Goal: Task Accomplishment & Management: Complete application form

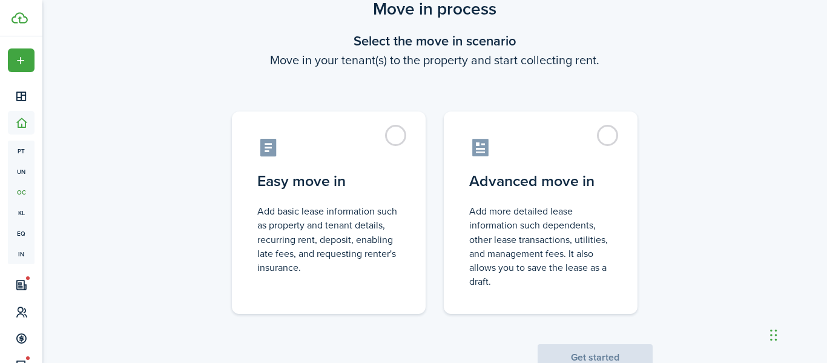
scroll to position [49, 0]
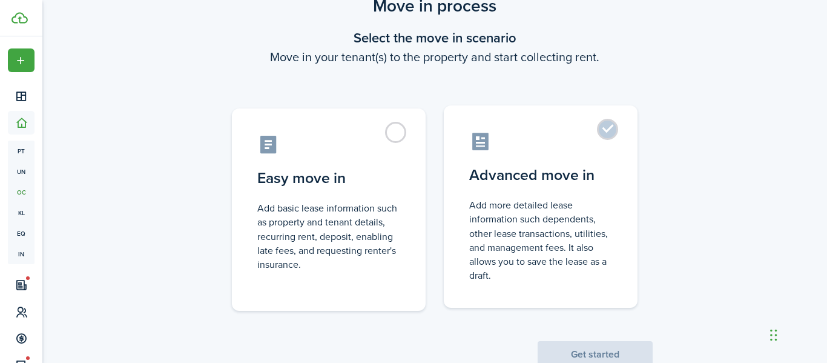
click at [614, 124] on label "Advanced move in Add more detailed lease information such dependents, other lea…" at bounding box center [541, 206] width 194 height 202
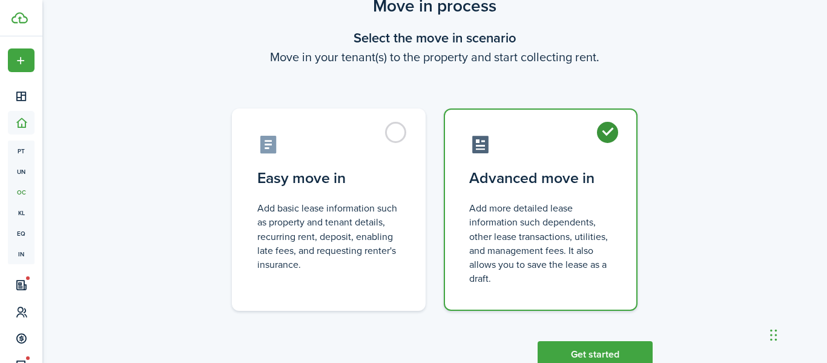
radio input "true"
click at [563, 344] on button "Get started" at bounding box center [595, 354] width 115 height 27
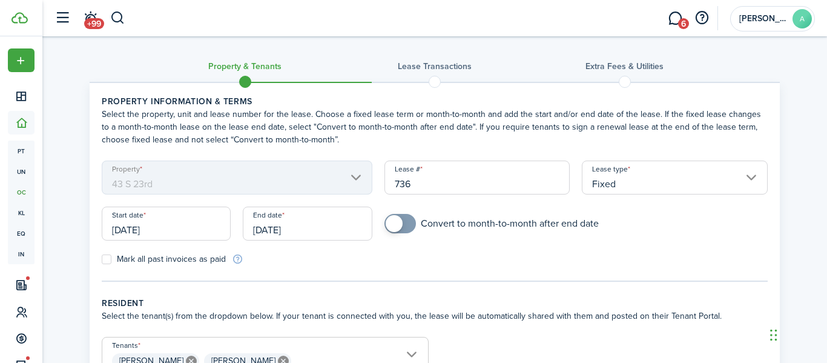
click at [259, 185] on mbsc-scroller "Property [STREET_ADDRESS]" at bounding box center [237, 177] width 271 height 34
click at [352, 177] on mbsc-scroller "Property [STREET_ADDRESS]" at bounding box center [237, 177] width 271 height 34
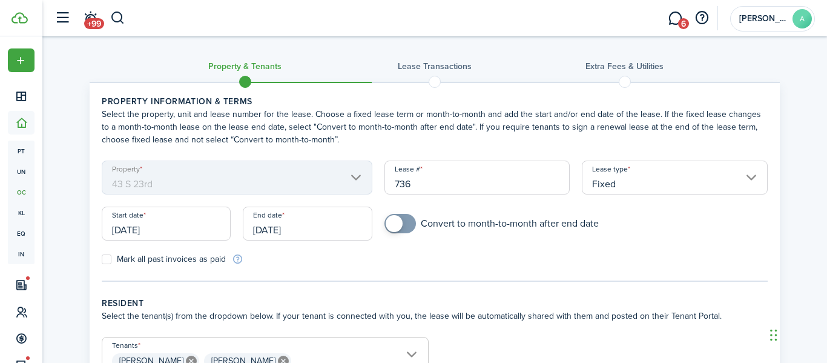
click at [352, 177] on mbsc-scroller "Property [STREET_ADDRESS]" at bounding box center [237, 177] width 271 height 34
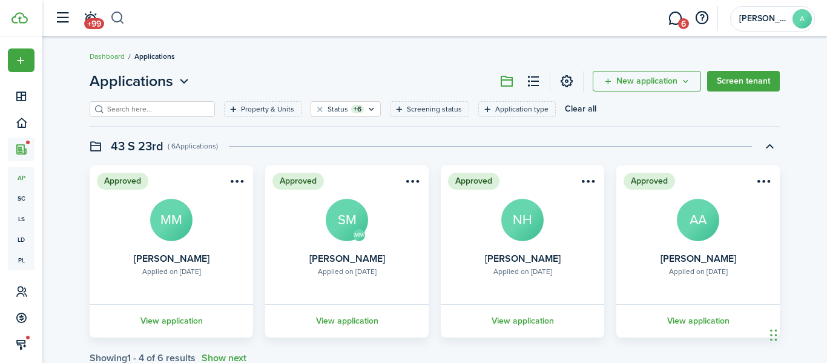
click at [116, 18] on button "button" at bounding box center [117, 18] width 15 height 21
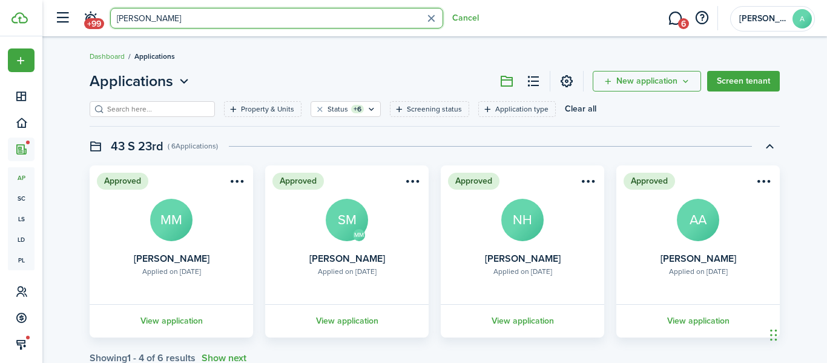
type input "[PERSON_NAME]"
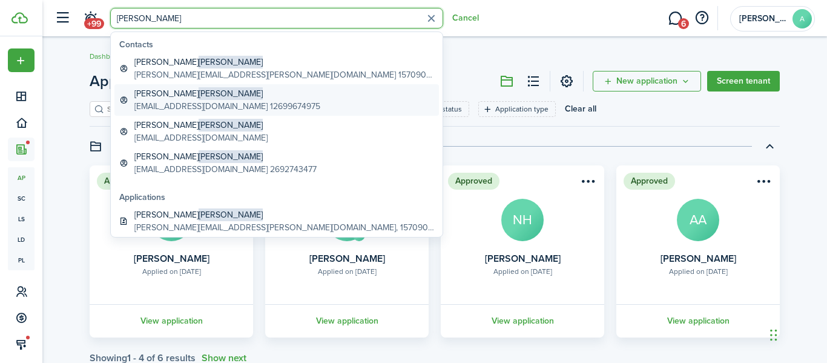
click at [149, 100] on global-search-item-description "[EMAIL_ADDRESS][DOMAIN_NAME] 12699674975" at bounding box center [227, 106] width 186 height 13
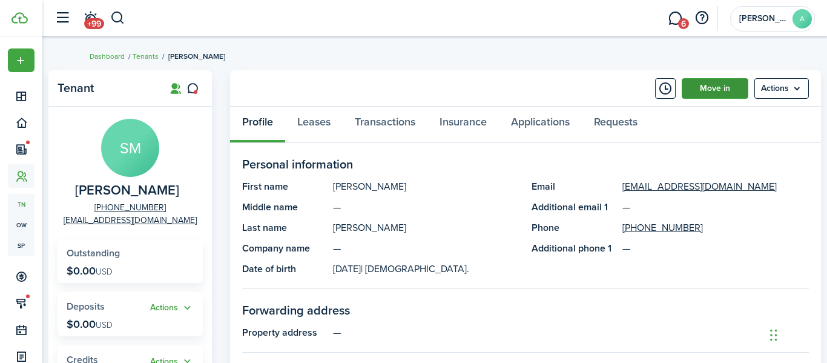
click at [720, 96] on link "Move in" at bounding box center [715, 88] width 67 height 21
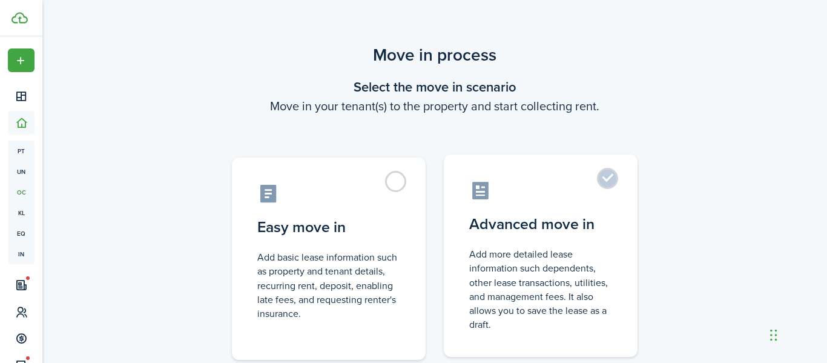
click at [601, 188] on label "Advanced move in Add more detailed lease information such dependents, other lea…" at bounding box center [541, 255] width 194 height 202
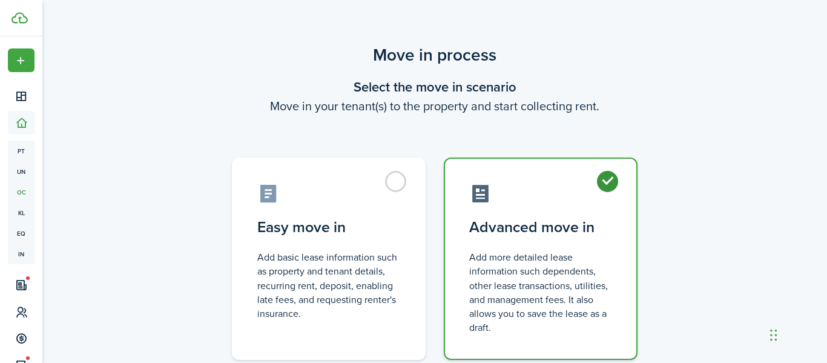
radio input "true"
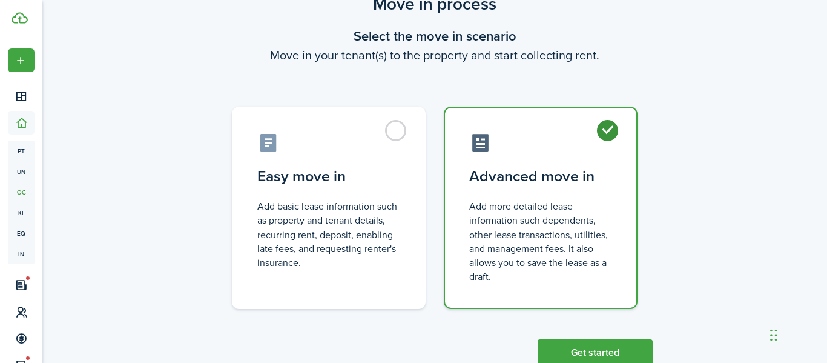
scroll to position [87, 0]
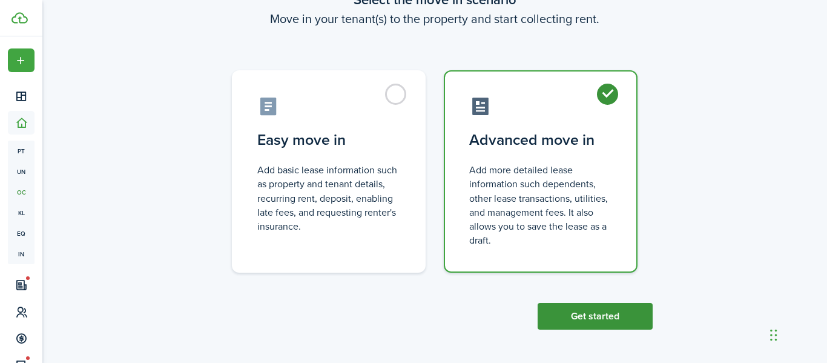
click at [587, 314] on button "Get started" at bounding box center [595, 316] width 115 height 27
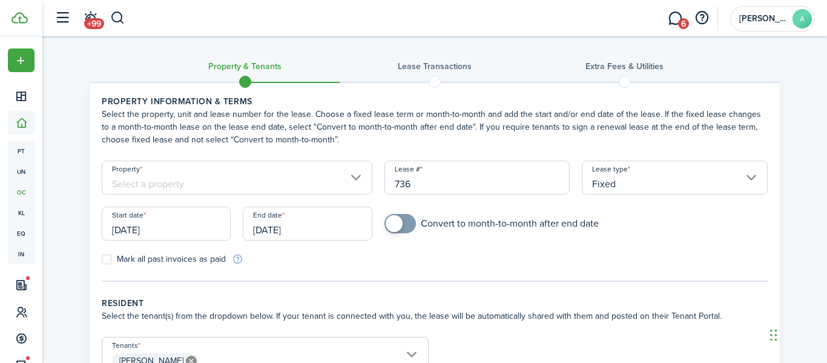
click at [182, 183] on input "Property" at bounding box center [237, 177] width 271 height 34
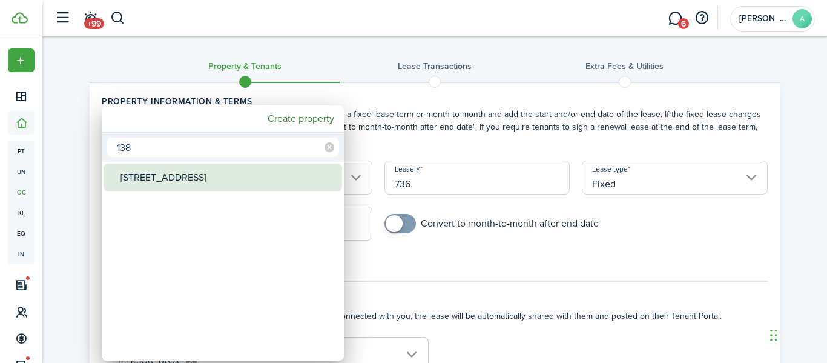
type input "138"
click at [162, 173] on div "[STREET_ADDRESS]" at bounding box center [227, 177] width 214 height 28
type input "[STREET_ADDRESS]"
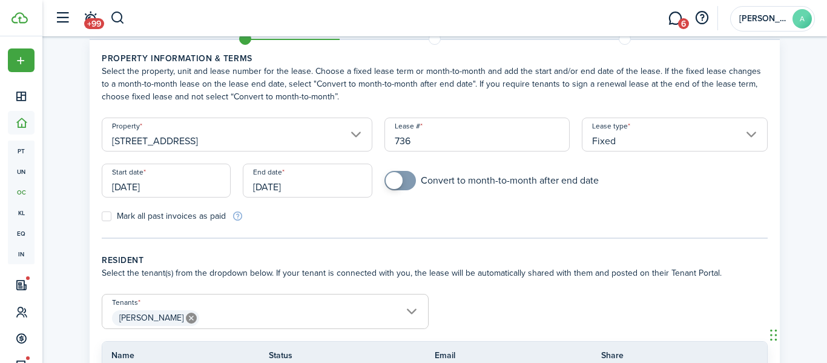
scroll to position [46, 0]
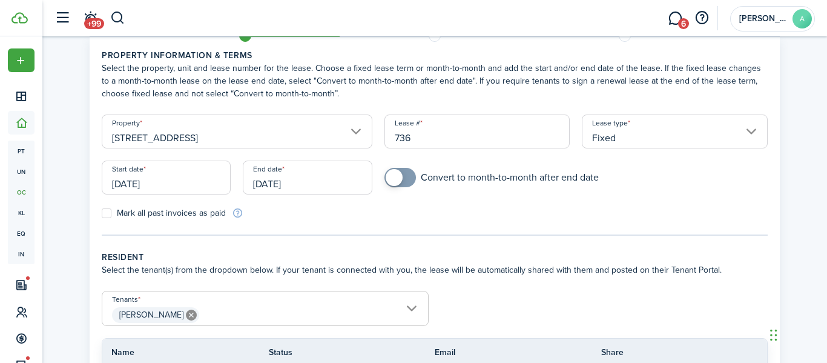
click at [137, 186] on input "[DATE]" at bounding box center [166, 177] width 129 height 34
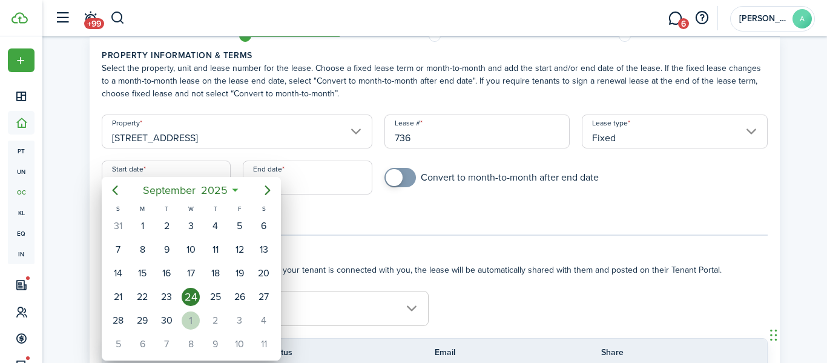
click at [189, 320] on div "1" at bounding box center [191, 320] width 18 height 18
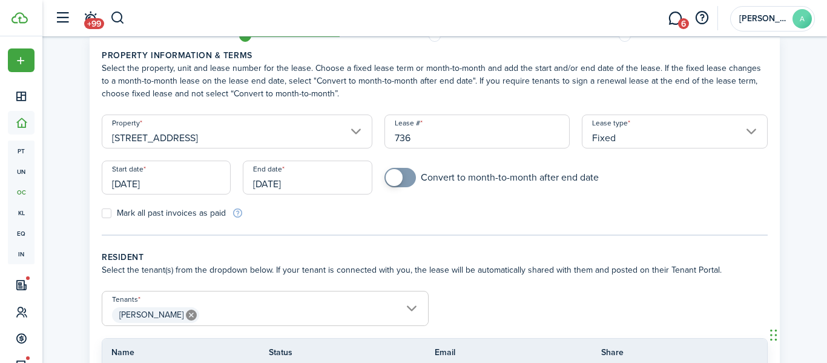
type input "[DATE]"
click at [298, 188] on input "[DATE]" at bounding box center [307, 177] width 129 height 34
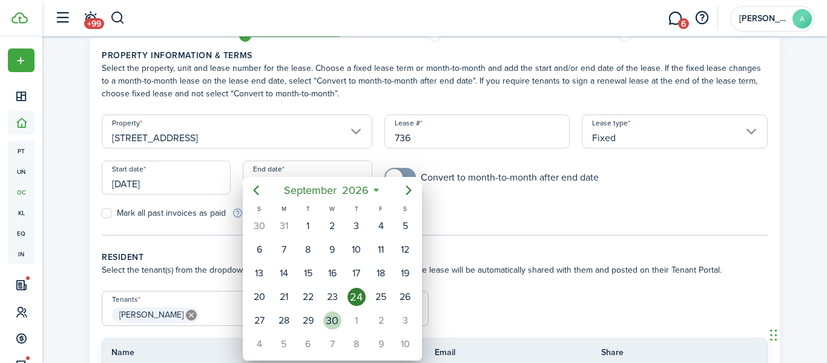
click at [326, 321] on div "30" at bounding box center [332, 320] width 18 height 18
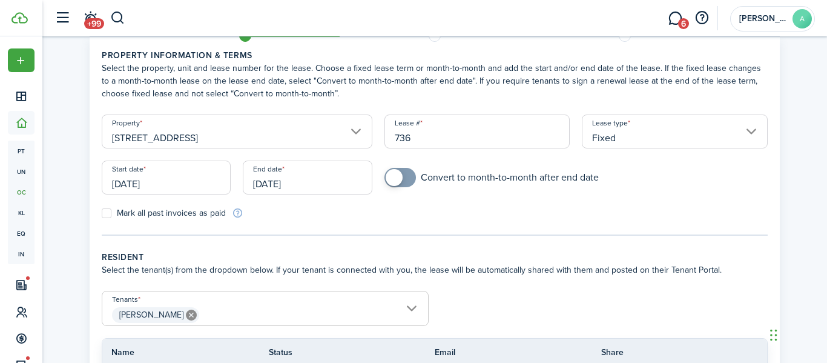
type input "[DATE]"
checkbox input "true"
click at [406, 176] on span at bounding box center [400, 177] width 12 height 19
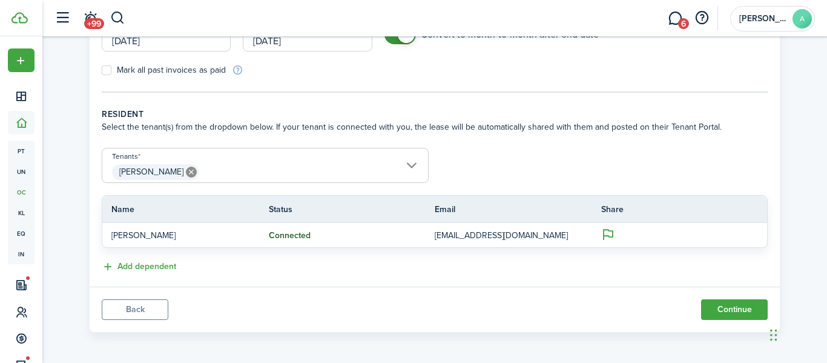
scroll to position [191, 0]
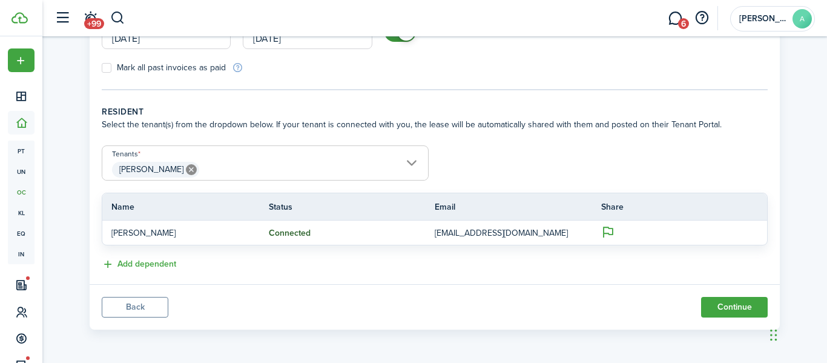
click at [230, 171] on span "[PERSON_NAME]" at bounding box center [265, 169] width 326 height 21
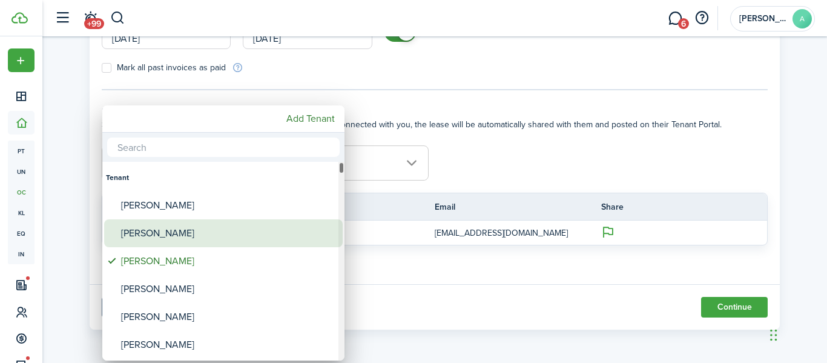
click at [178, 225] on div "[PERSON_NAME]" at bounding box center [228, 233] width 214 height 28
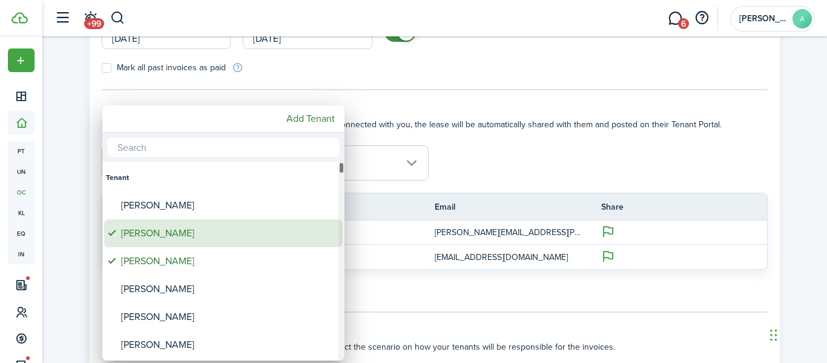
type input "[PERSON_NAME], [PERSON_NAME]"
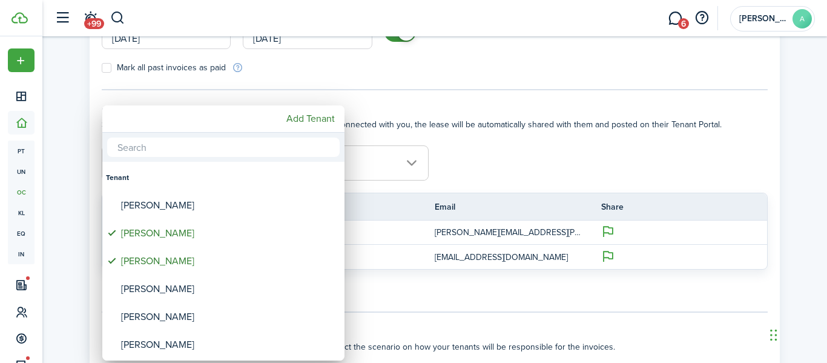
click at [493, 137] on div at bounding box center [413, 181] width 1021 height 556
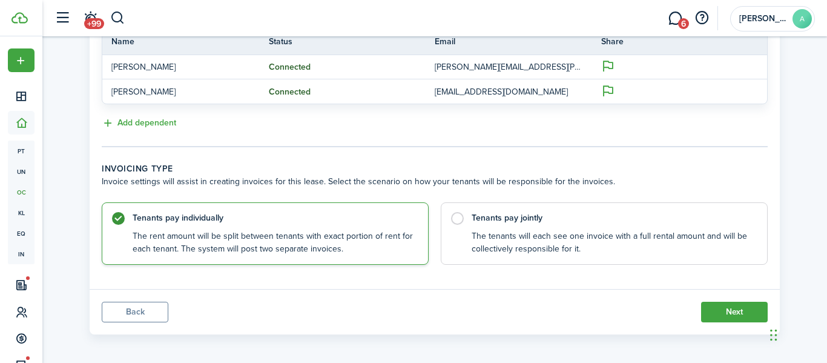
scroll to position [358, 0]
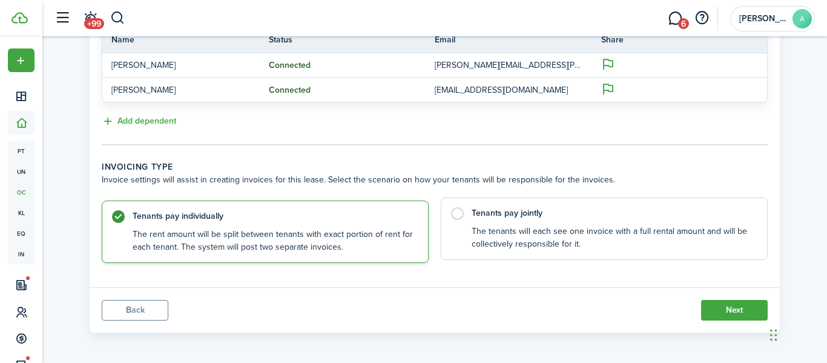
click at [461, 211] on label "Tenants pay jointly The tenants will each see one invoice with a full rental am…" at bounding box center [604, 228] width 327 height 62
radio input "false"
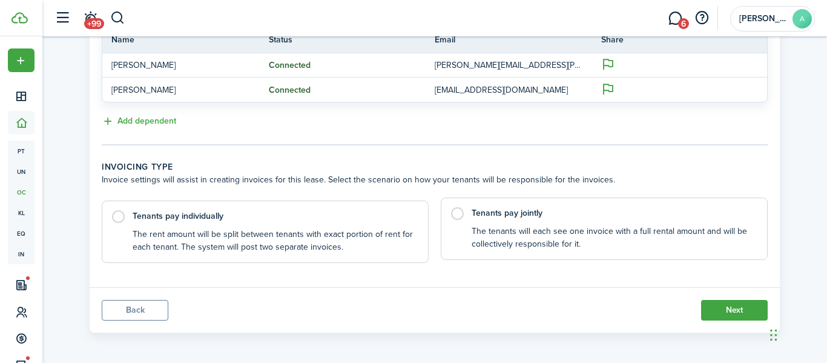
radio input "true"
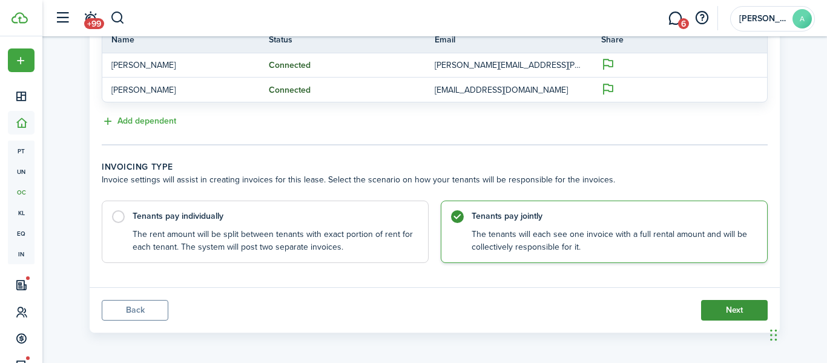
click at [745, 303] on button "Next" at bounding box center [734, 310] width 67 height 21
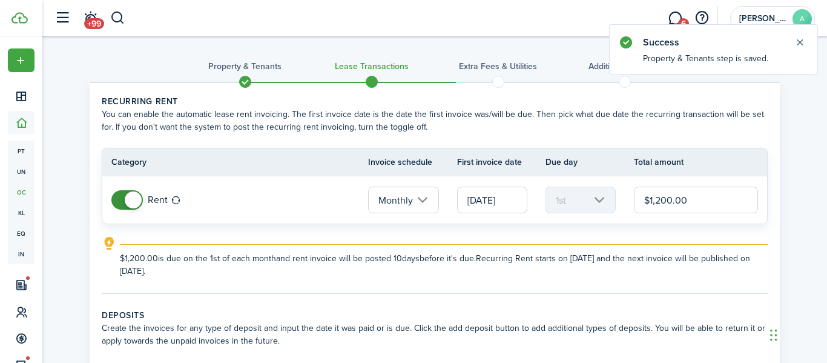
click at [660, 203] on input "$1,200.00" at bounding box center [696, 199] width 124 height 27
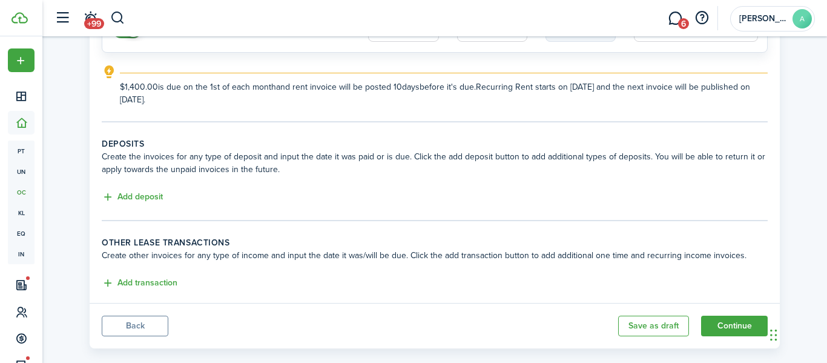
scroll to position [172, 0]
type input "$1,400.00"
click at [139, 200] on button "Add deposit" at bounding box center [132, 196] width 61 height 14
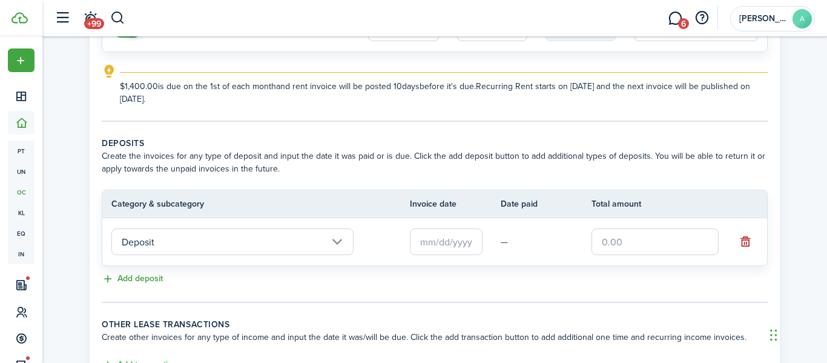
click at [650, 239] on input "text" at bounding box center [654, 241] width 127 height 27
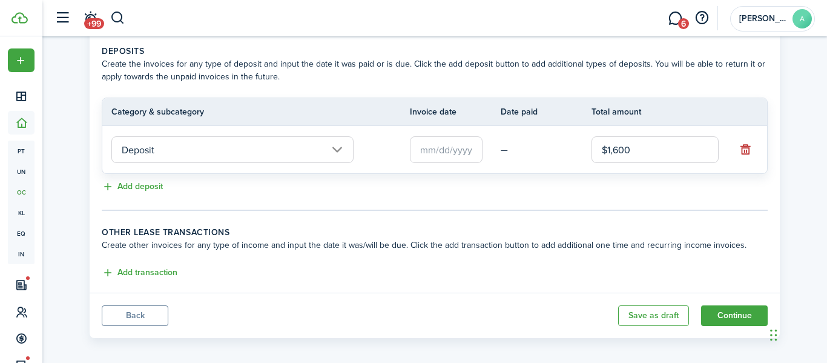
scroll to position [272, 0]
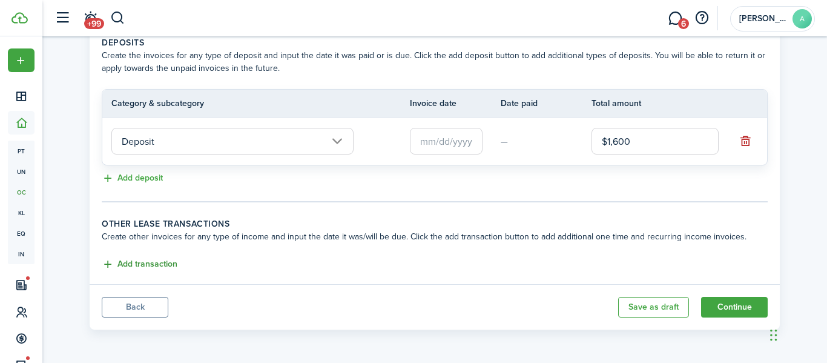
click at [132, 262] on button "Add transaction" at bounding box center [140, 264] width 76 height 14
type input "$1,600.00"
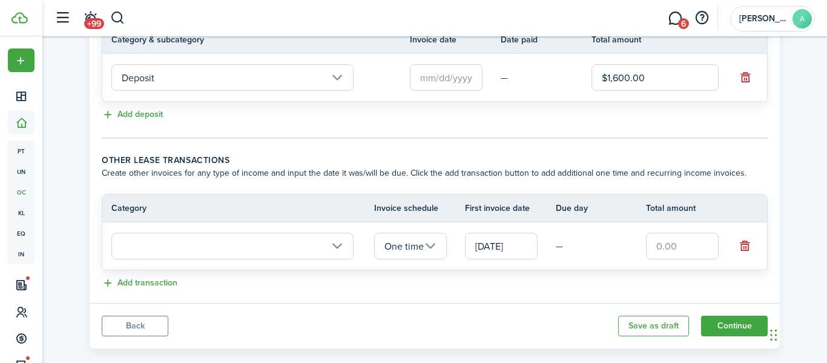
scroll to position [355, 0]
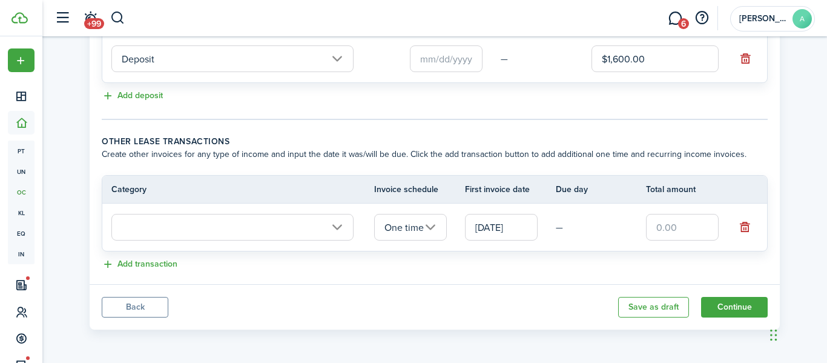
click at [229, 224] on input "text" at bounding box center [232, 227] width 242 height 27
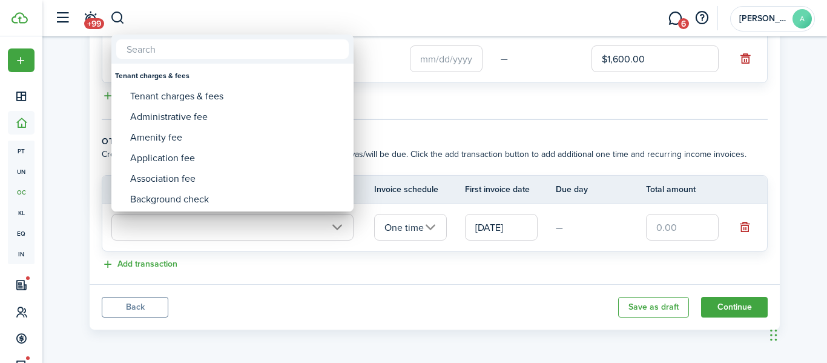
type input "t"
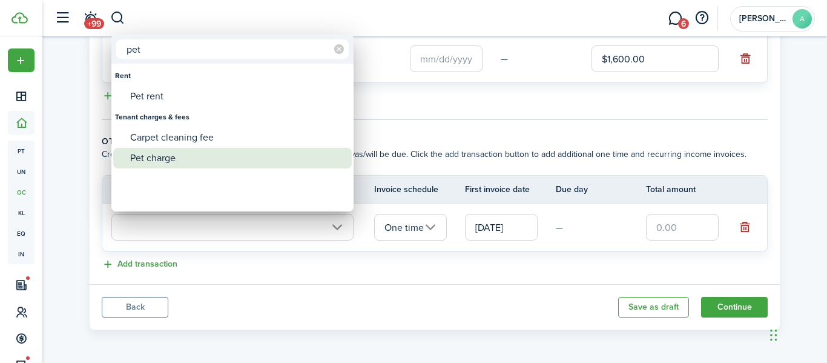
type input "pet"
click at [177, 148] on div "Pet charge" at bounding box center [237, 158] width 214 height 21
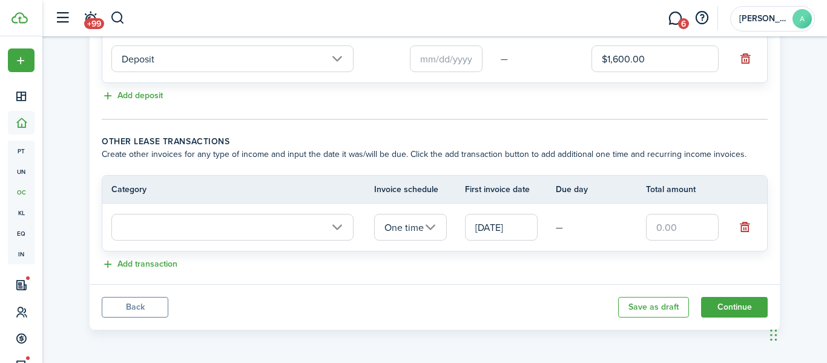
type input "Tenant charges & fees / Pet charge"
click at [424, 239] on input "One time" at bounding box center [410, 227] width 73 height 27
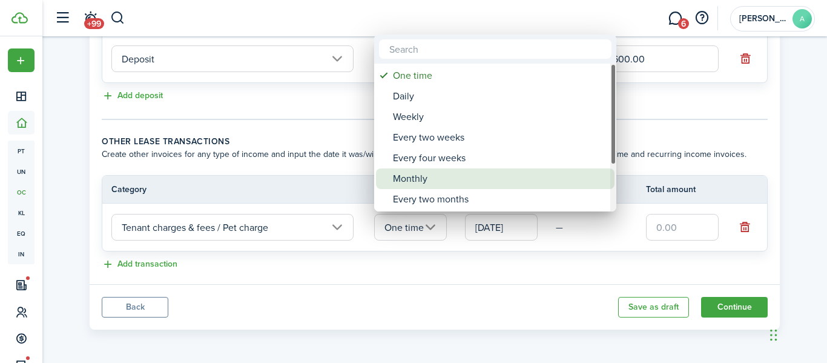
click at [412, 176] on div "Monthly" at bounding box center [500, 178] width 214 height 21
type input "Monthly"
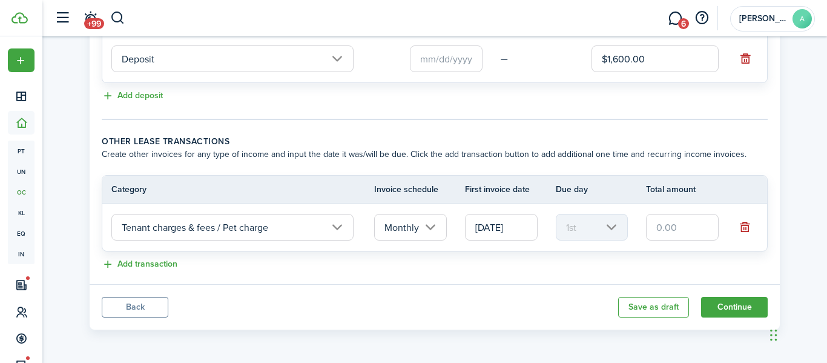
click at [703, 225] on input "text" at bounding box center [682, 227] width 73 height 27
type input "$25.00"
click at [720, 301] on button "Continue" at bounding box center [734, 307] width 67 height 21
click at [733, 303] on button "Continue" at bounding box center [734, 307] width 67 height 21
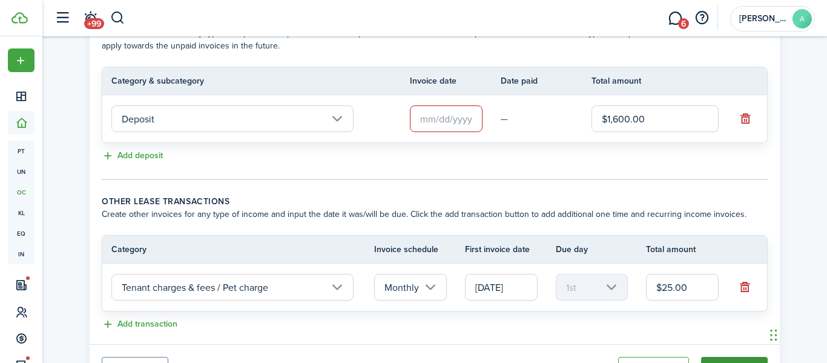
scroll to position [232, 0]
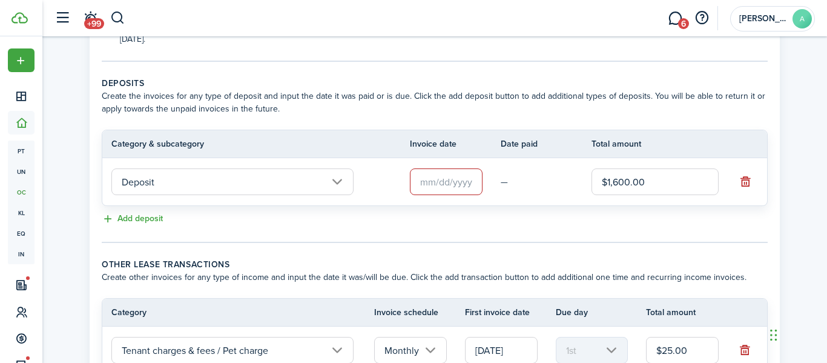
click at [432, 182] on input "text" at bounding box center [446, 181] width 73 height 27
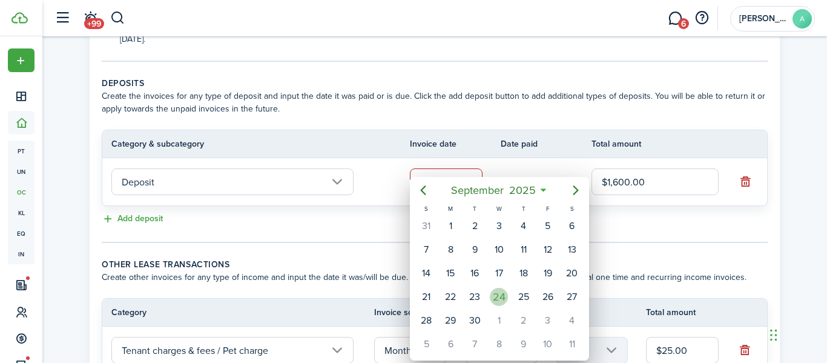
click at [497, 290] on div "24" at bounding box center [499, 297] width 18 height 18
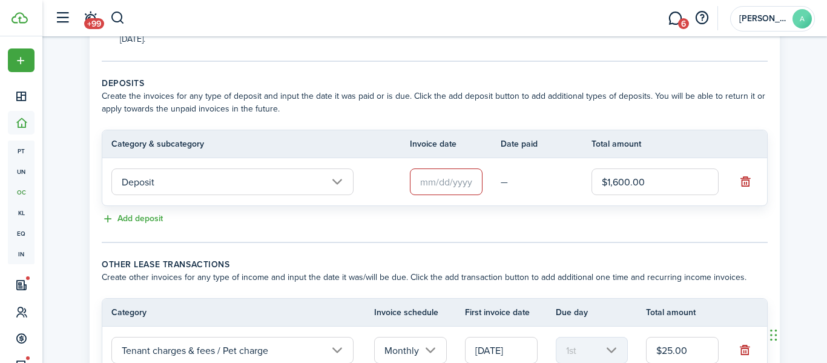
type input "[DATE]"
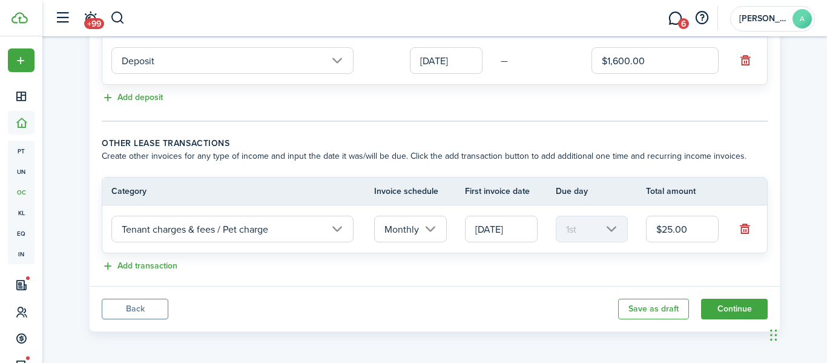
scroll to position [355, 0]
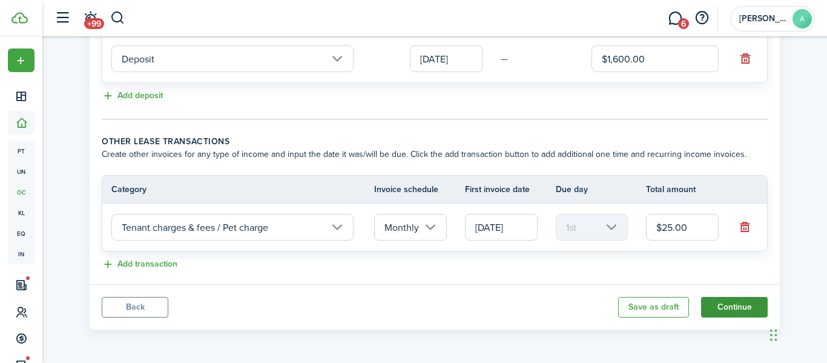
click at [740, 300] on button "Continue" at bounding box center [734, 307] width 67 height 21
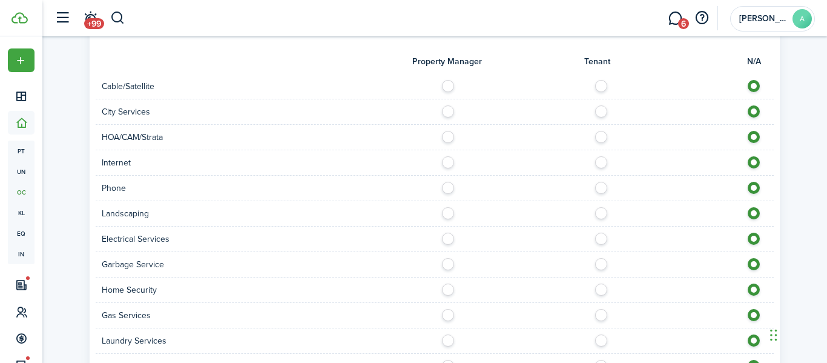
scroll to position [1038, 0]
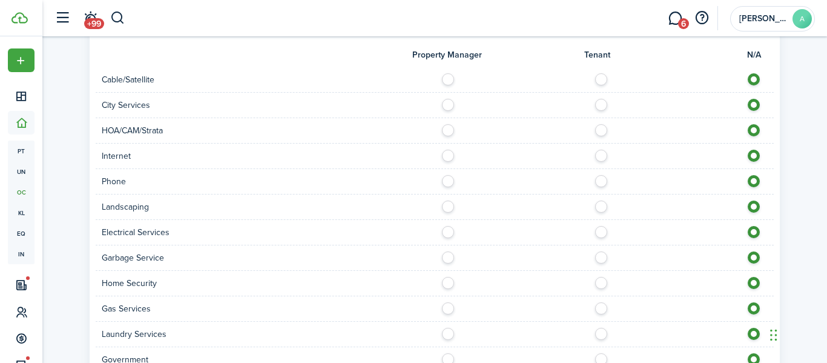
click at [602, 156] on label at bounding box center [604, 153] width 21 height 6
radio input "true"
click at [599, 178] on label at bounding box center [604, 178] width 21 height 6
radio input "true"
click at [599, 205] on label at bounding box center [604, 203] width 21 height 6
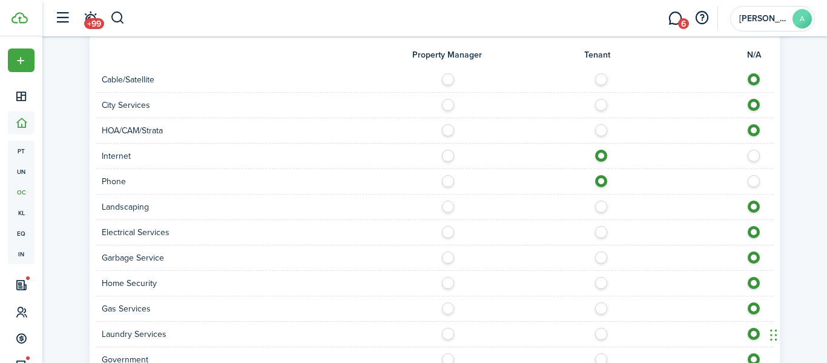
radio input "true"
click at [600, 255] on label at bounding box center [604, 254] width 21 height 6
radio input "true"
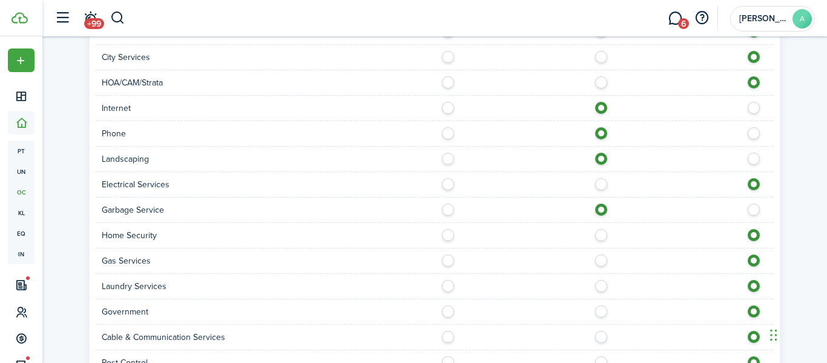
scroll to position [1091, 0]
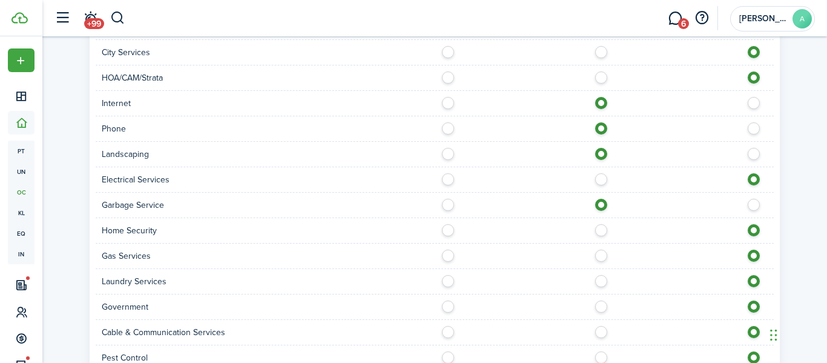
click at [606, 251] on label at bounding box center [604, 252] width 21 height 6
radio input "true"
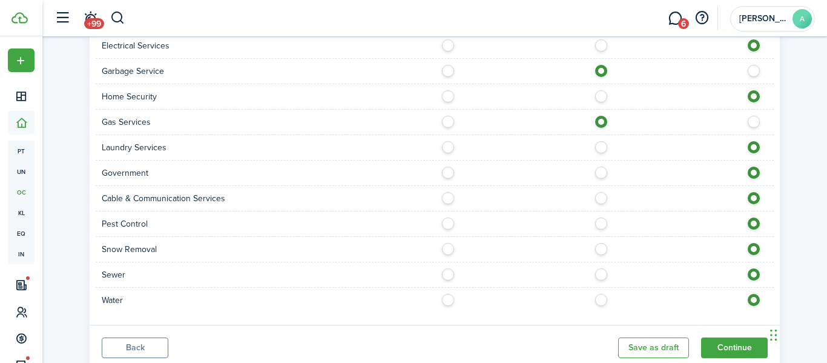
scroll to position [1228, 0]
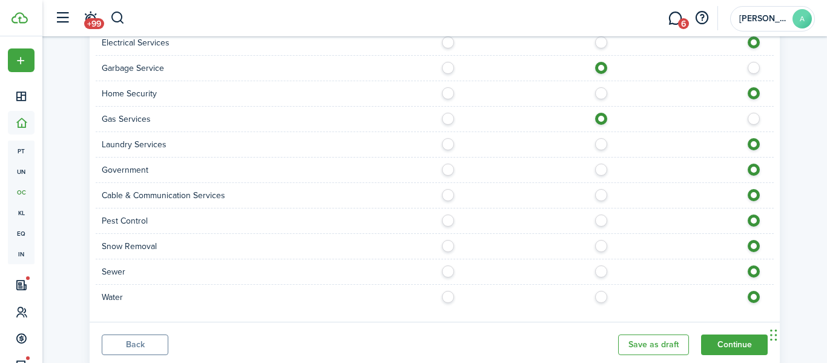
click at [604, 271] on label at bounding box center [604, 268] width 21 height 6
radio input "true"
click at [599, 297] on label at bounding box center [604, 294] width 21 height 6
radio input "true"
click at [599, 246] on label at bounding box center [604, 243] width 21 height 6
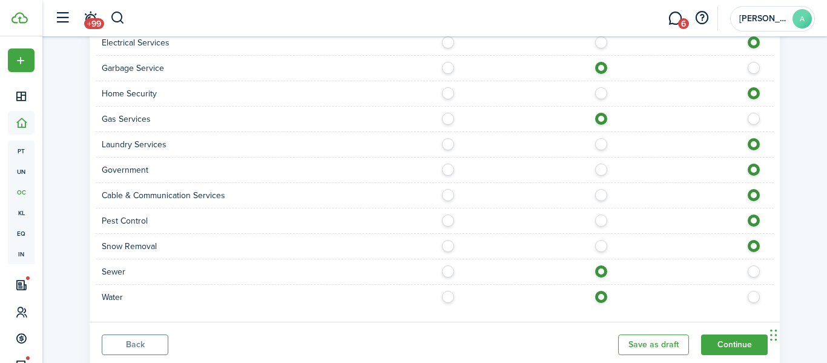
radio input "true"
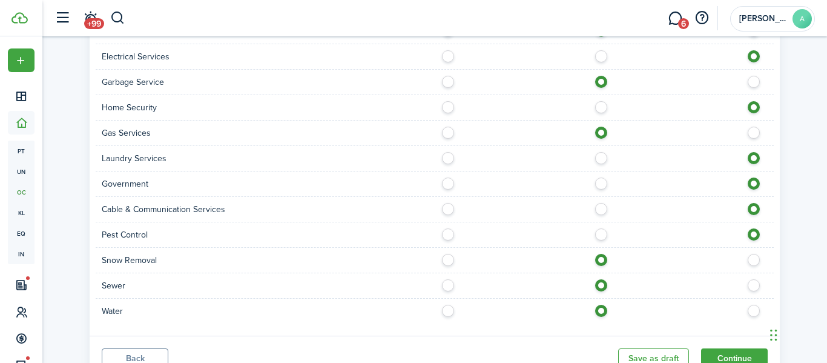
scroll to position [1265, 0]
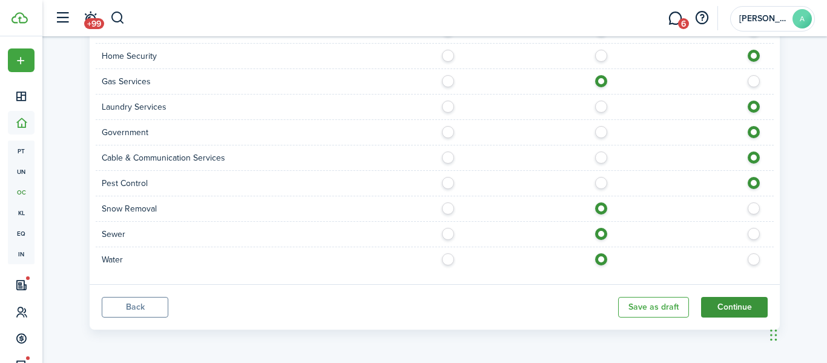
click at [731, 308] on button "Continue" at bounding box center [734, 307] width 67 height 21
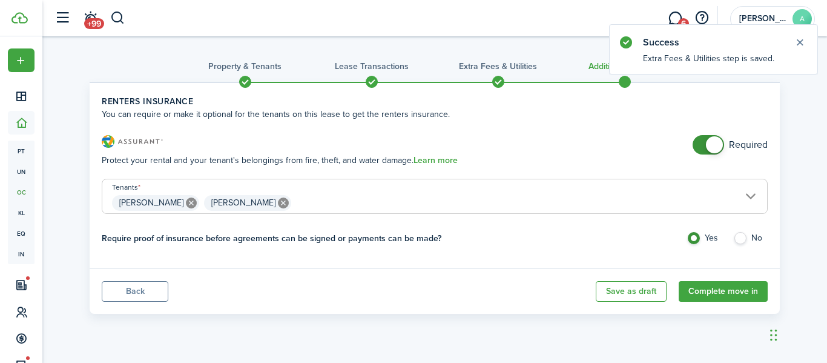
checkbox input "false"
click at [712, 141] on span at bounding box center [714, 144] width 17 height 17
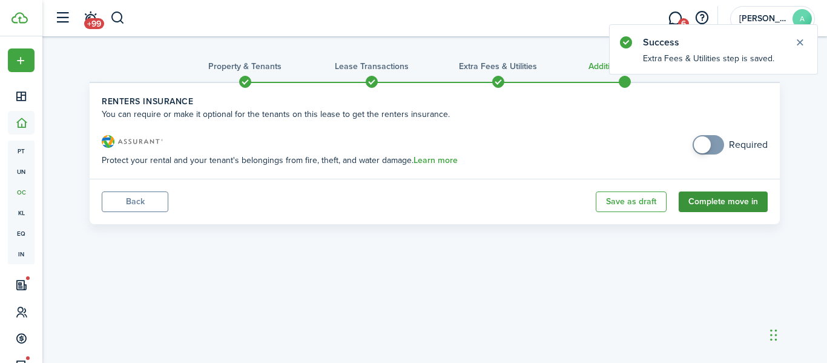
click at [728, 194] on button "Complete move in" at bounding box center [723, 201] width 89 height 21
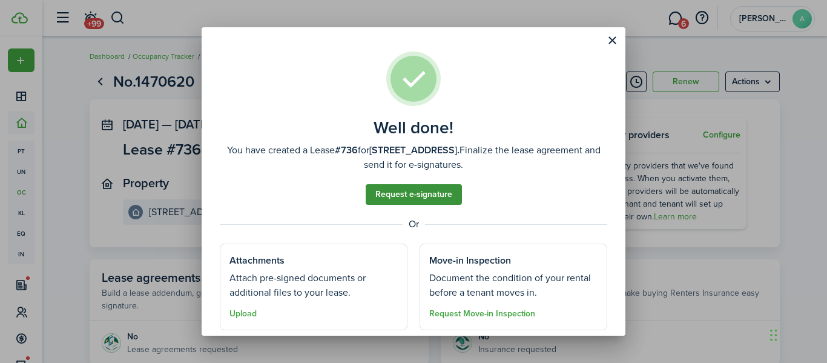
click at [435, 194] on link "Request e-signature" at bounding box center [414, 194] width 96 height 21
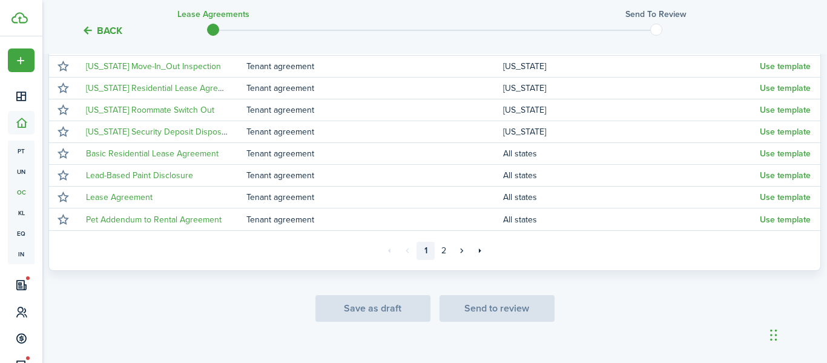
scroll to position [345, 0]
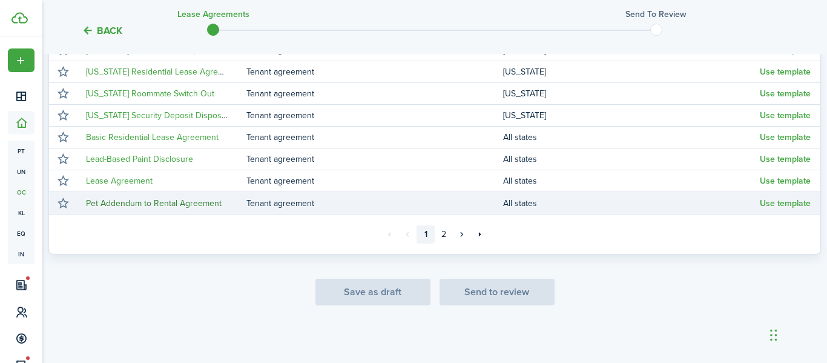
click at [131, 205] on link "Pet Addendum to Rental Agreement" at bounding box center [154, 203] width 136 height 13
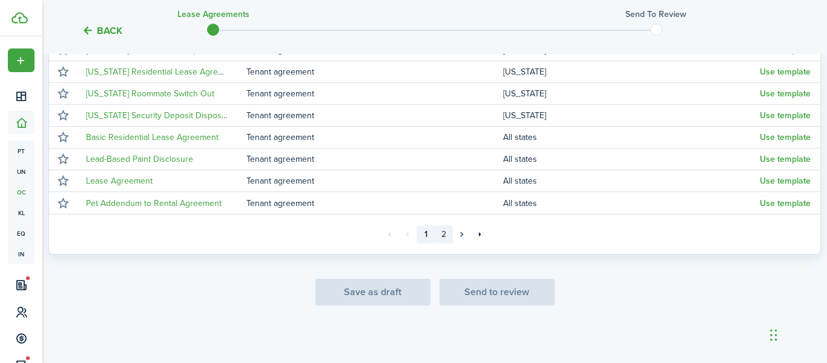
click at [444, 234] on link "2" at bounding box center [444, 234] width 18 height 18
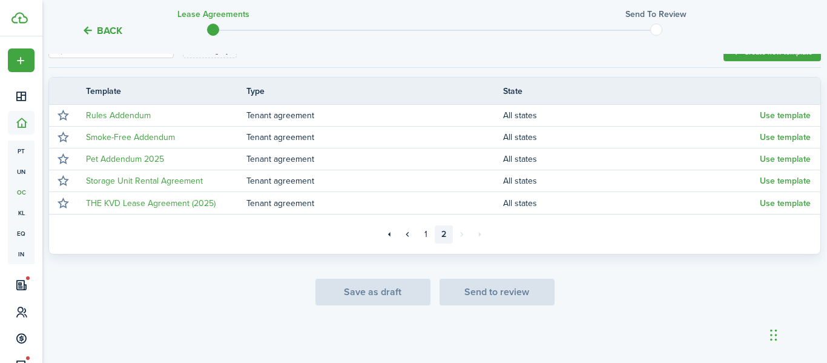
scroll to position [193, 0]
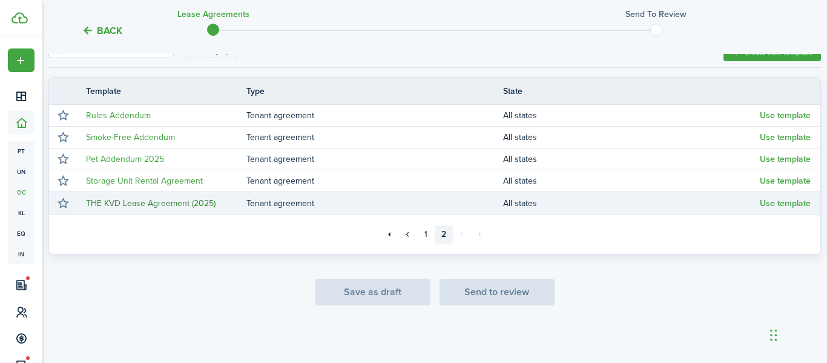
click at [158, 206] on link "THE KVD Lease Agreement (2025)" at bounding box center [151, 203] width 130 height 13
click at [789, 202] on button "Use template" at bounding box center [785, 204] width 51 height 10
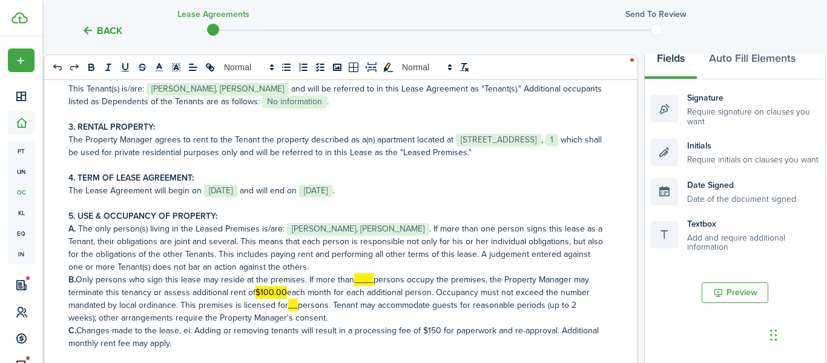
scroll to position [372, 0]
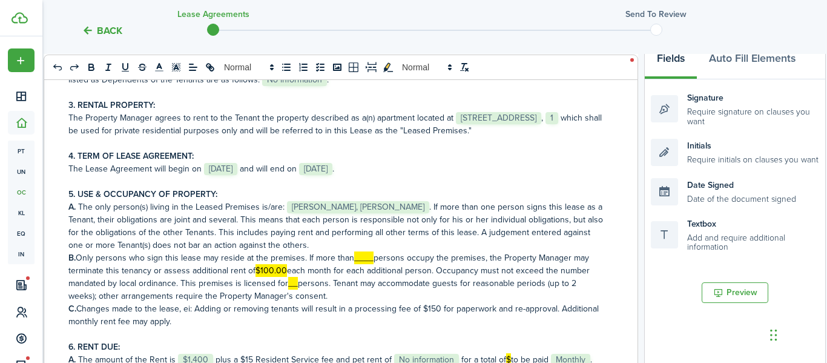
click at [361, 264] on mark "____" at bounding box center [363, 257] width 19 height 13
click at [291, 289] on mark "__" at bounding box center [293, 283] width 10 height 13
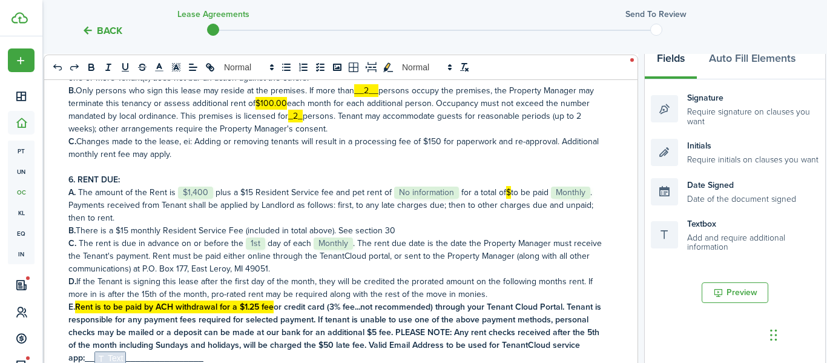
scroll to position [539, 0]
click at [196, 198] on span "$1,400" at bounding box center [195, 192] width 35 height 12
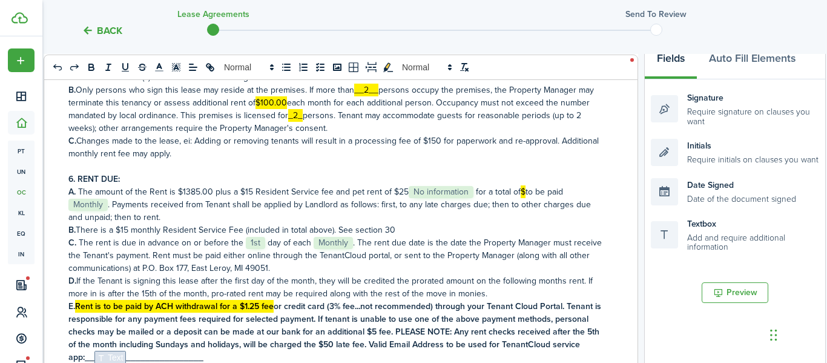
click at [453, 198] on span "No information" at bounding box center [441, 192] width 65 height 12
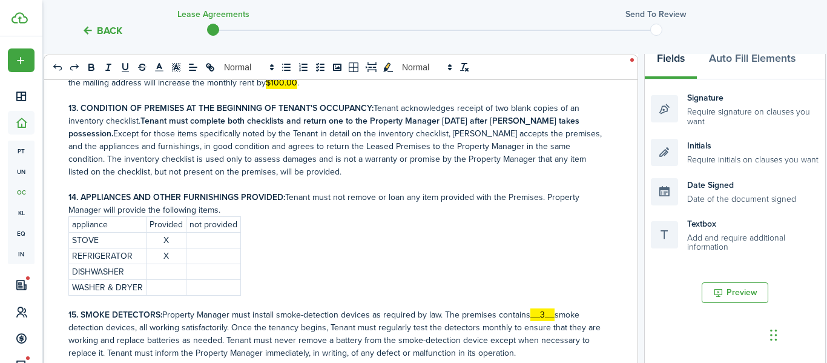
scroll to position [1443, 0]
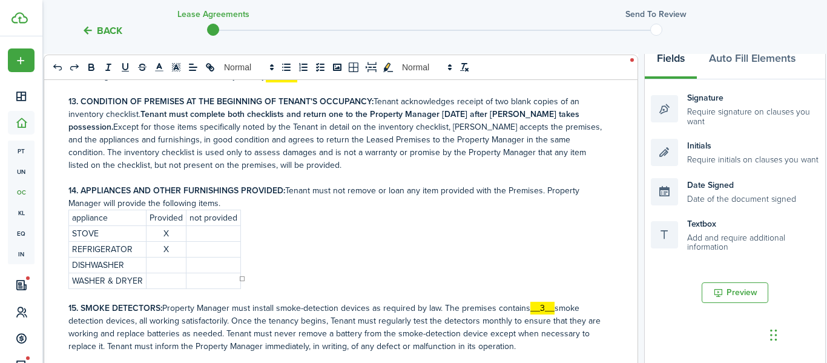
click at [209, 259] on p at bounding box center [213, 265] width 48 height 13
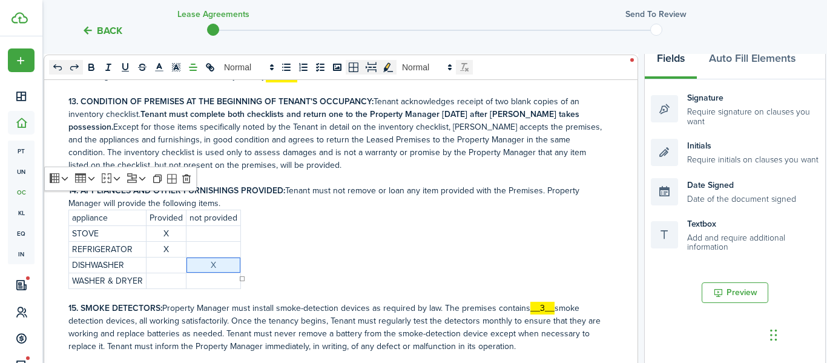
click at [209, 274] on p at bounding box center [213, 280] width 48 height 13
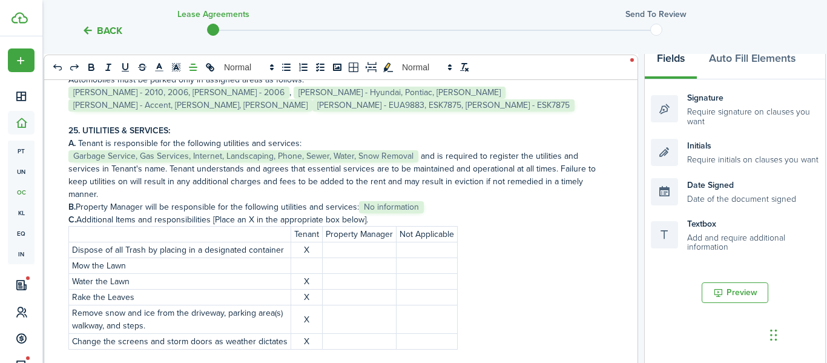
scroll to position [2563, 0]
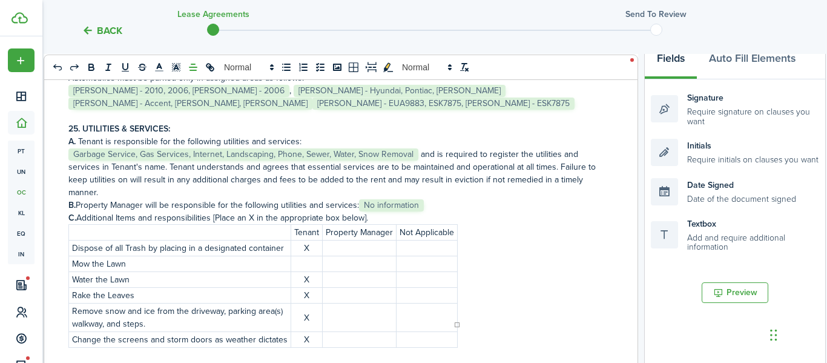
click at [300, 257] on p at bounding box center [306, 263] width 25 height 13
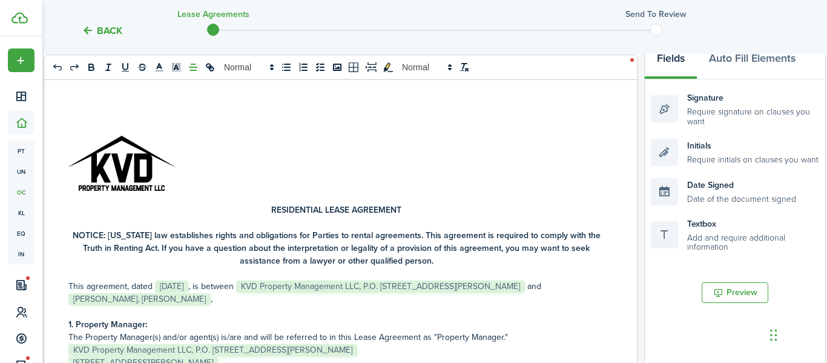
scroll to position [0, 0]
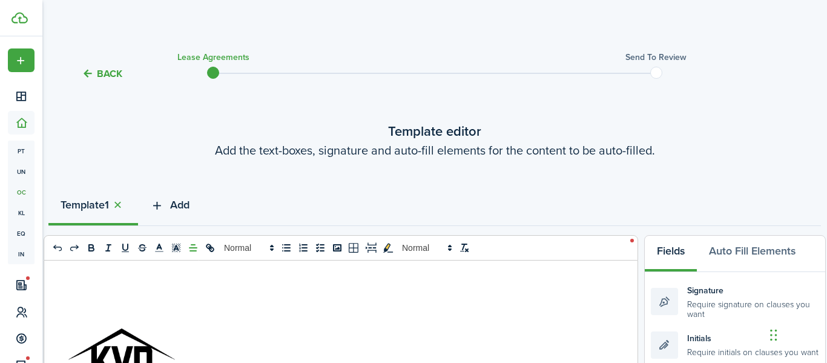
click at [175, 207] on span "Add" at bounding box center [179, 205] width 19 height 16
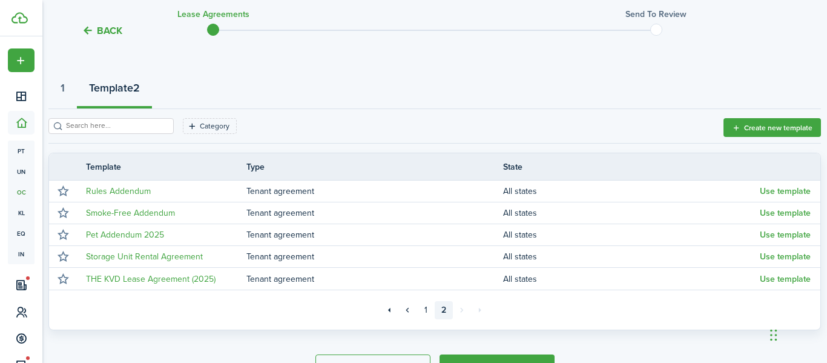
scroll to position [193, 0]
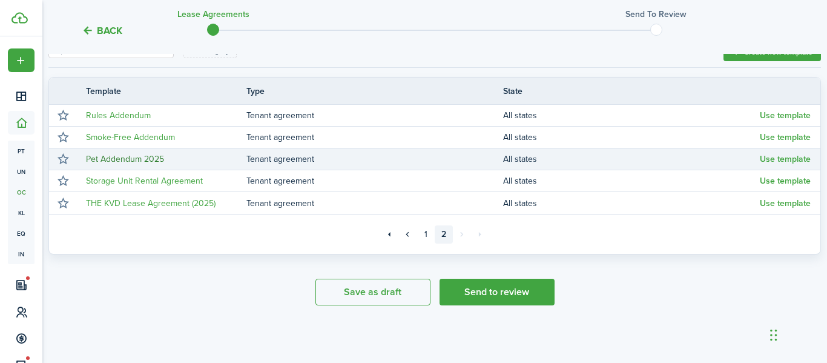
click at [161, 158] on link "Pet Addendum 2025" at bounding box center [125, 159] width 78 height 13
click at [779, 159] on button "Use template" at bounding box center [785, 159] width 51 height 10
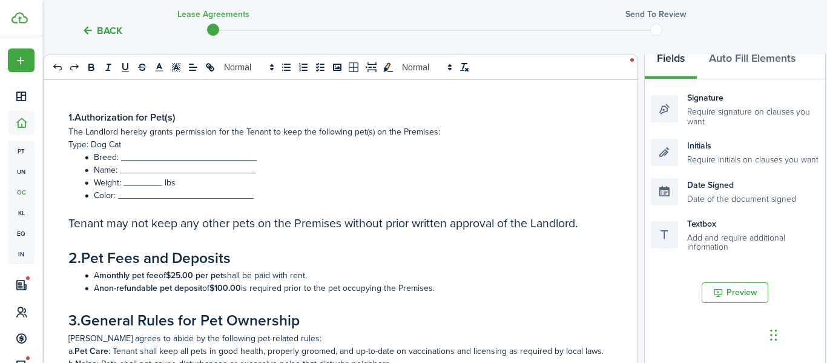
click at [129, 143] on p "Type: Dog Cat" at bounding box center [336, 144] width 536 height 13
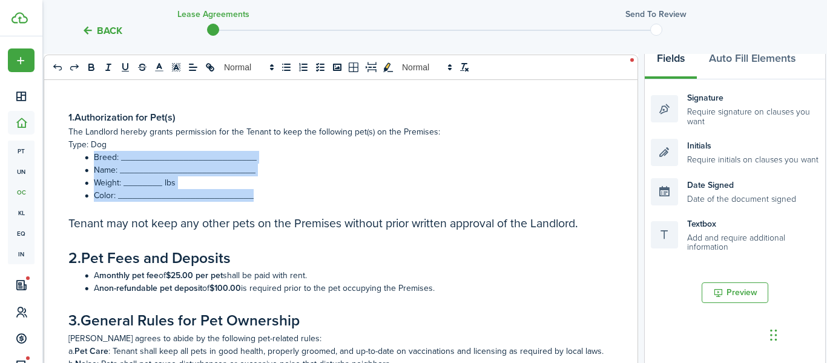
drag, startPoint x: 257, startPoint y: 197, endPoint x: 82, endPoint y: 155, distance: 179.9
click at [82, 155] on ol "Breed: ____________________________ Name: ____________________________ Weight: …" at bounding box center [336, 176] width 536 height 51
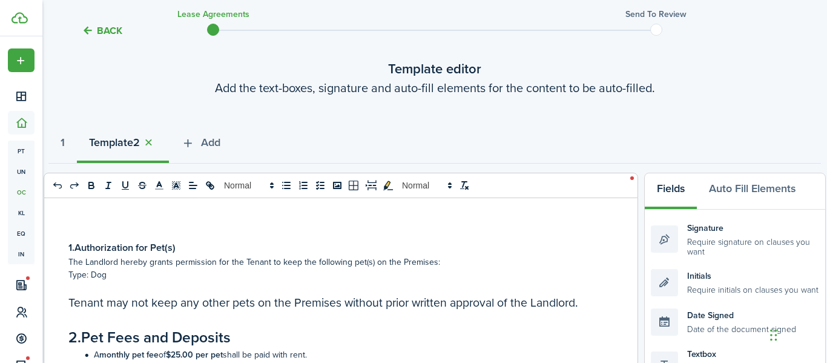
scroll to position [63, 0]
click at [218, 142] on span "Add" at bounding box center [210, 142] width 19 height 16
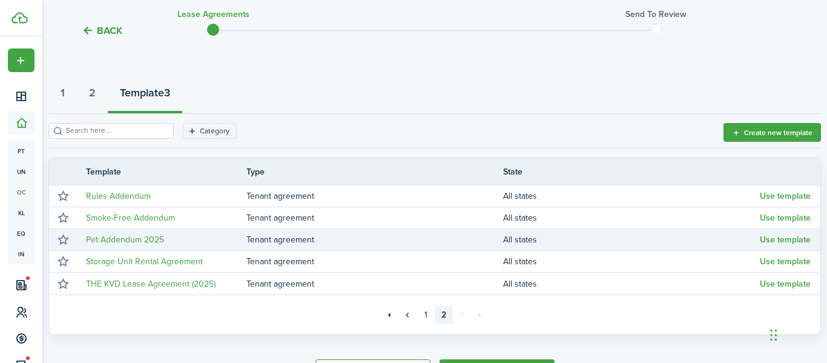
scroll to position [116, 0]
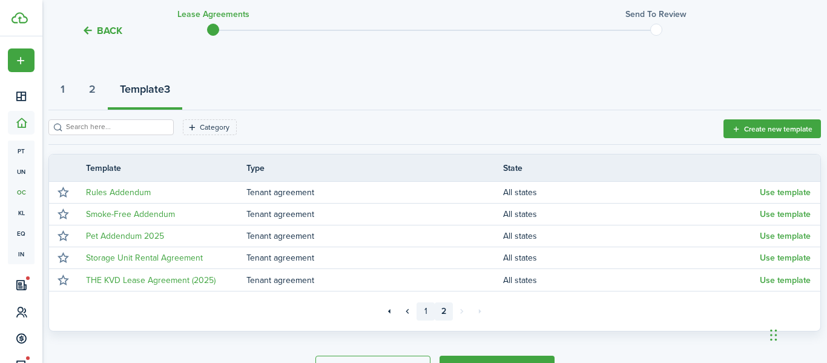
click at [423, 315] on link "1" at bounding box center [426, 311] width 18 height 18
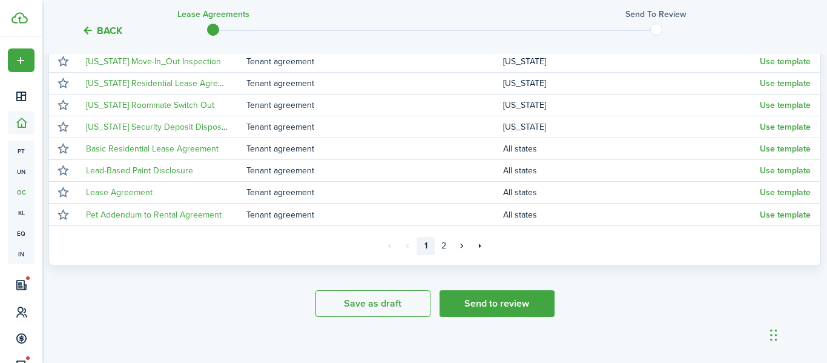
scroll to position [345, 0]
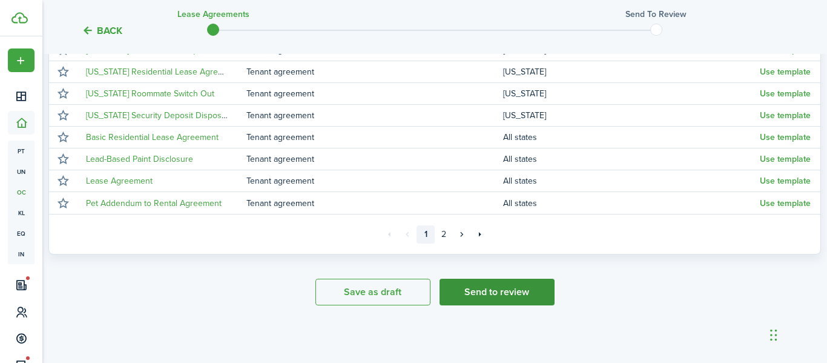
click at [486, 286] on button "Send to review" at bounding box center [497, 291] width 115 height 27
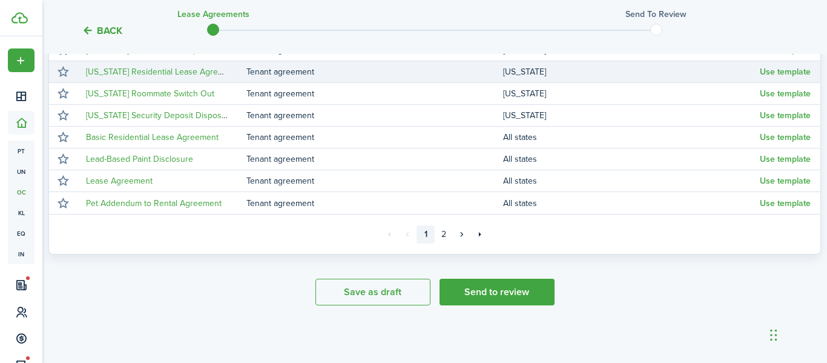
scroll to position [0, 0]
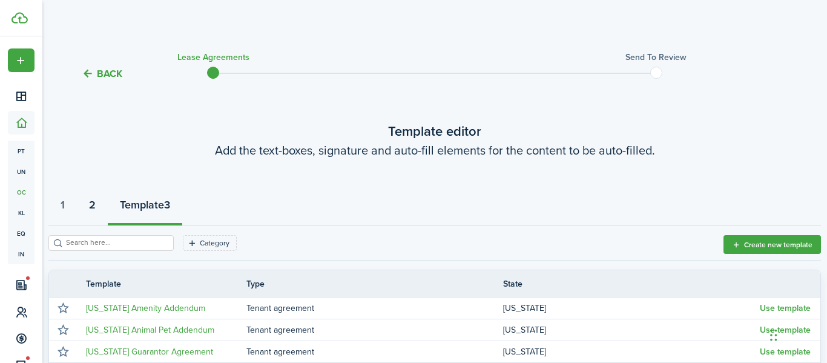
click at [96, 210] on strong "2" at bounding box center [92, 205] width 7 height 16
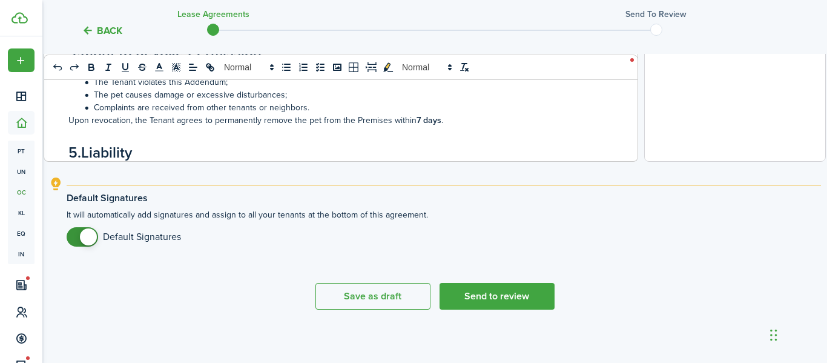
scroll to position [579, 0]
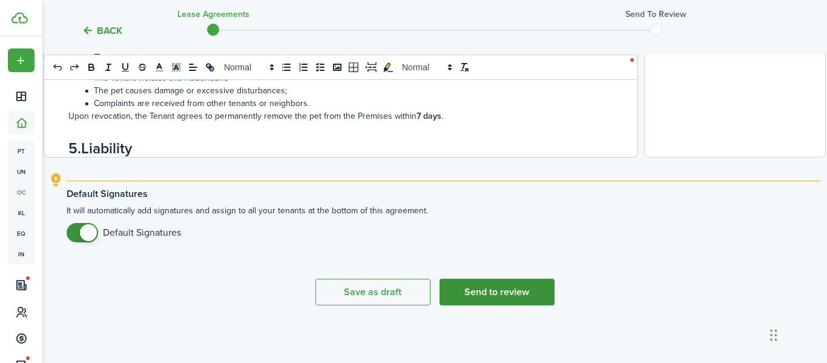
click at [535, 294] on button "Send to review" at bounding box center [497, 291] width 115 height 27
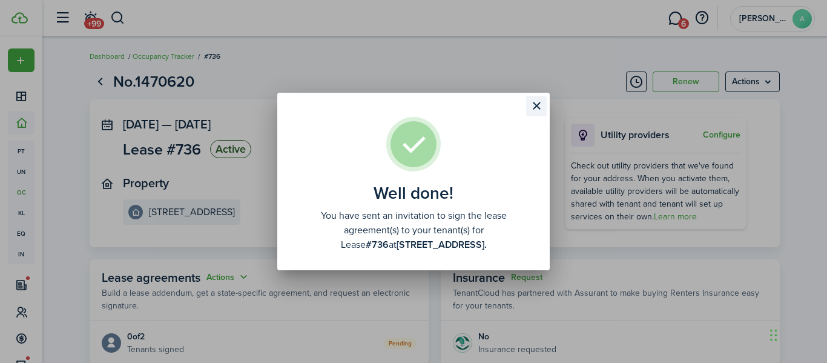
click at [535, 109] on button "Close modal" at bounding box center [536, 106] width 21 height 21
